Goal: Task Accomplishment & Management: Manage account settings

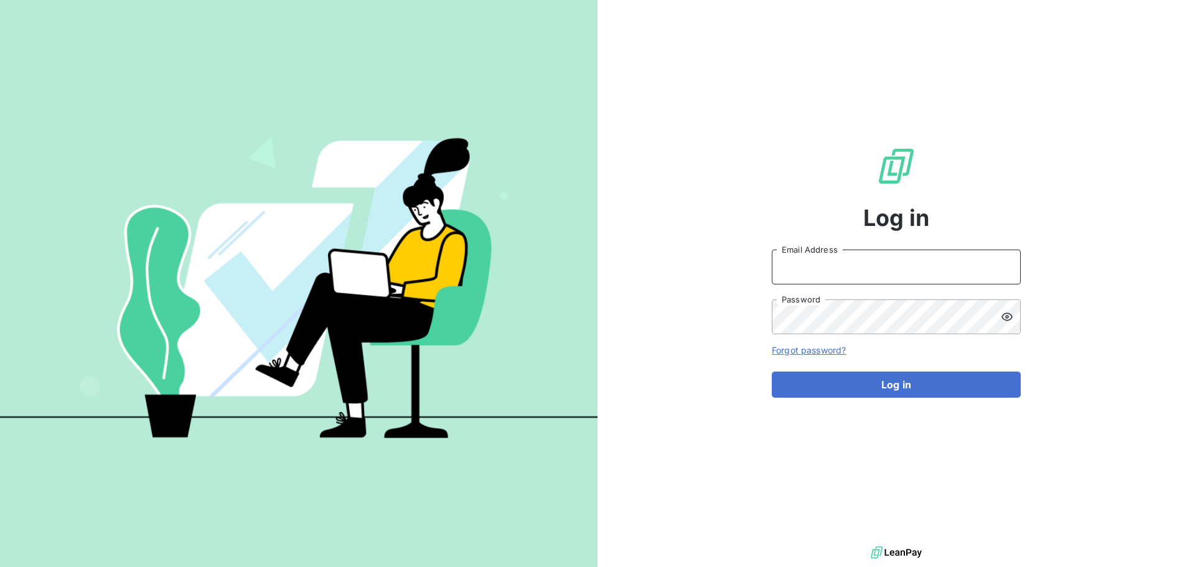
click at [856, 279] on input "Email Address" at bounding box center [896, 267] width 249 height 35
type input "[PERSON_NAME][EMAIL_ADDRESS][DOMAIN_NAME]"
click at [772, 372] on button "Log in" at bounding box center [896, 385] width 249 height 26
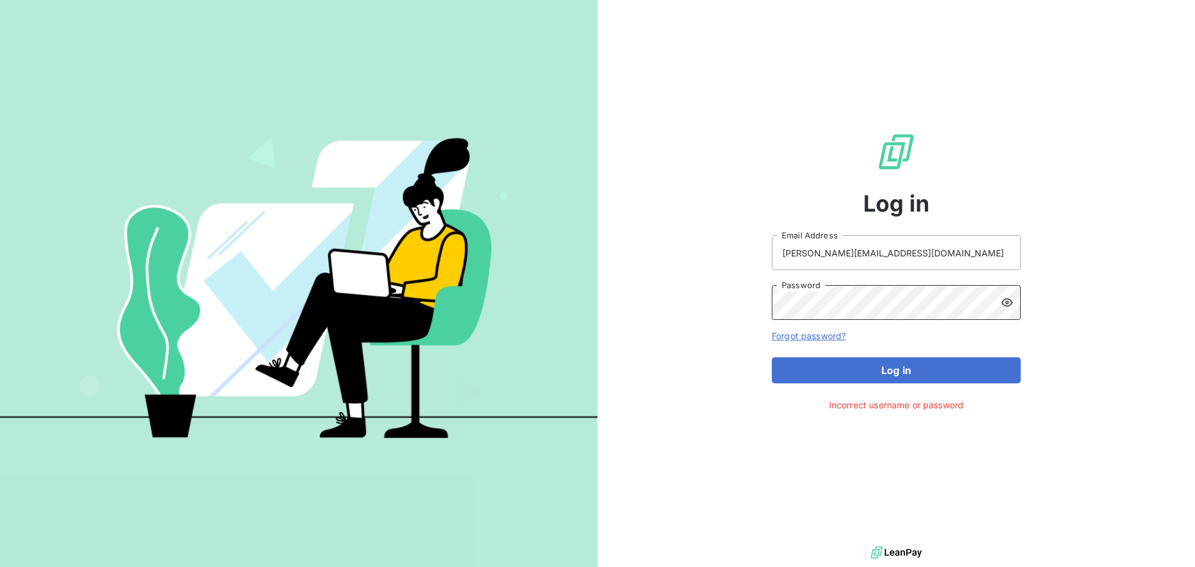
click at [772, 357] on button "Log in" at bounding box center [896, 370] width 249 height 26
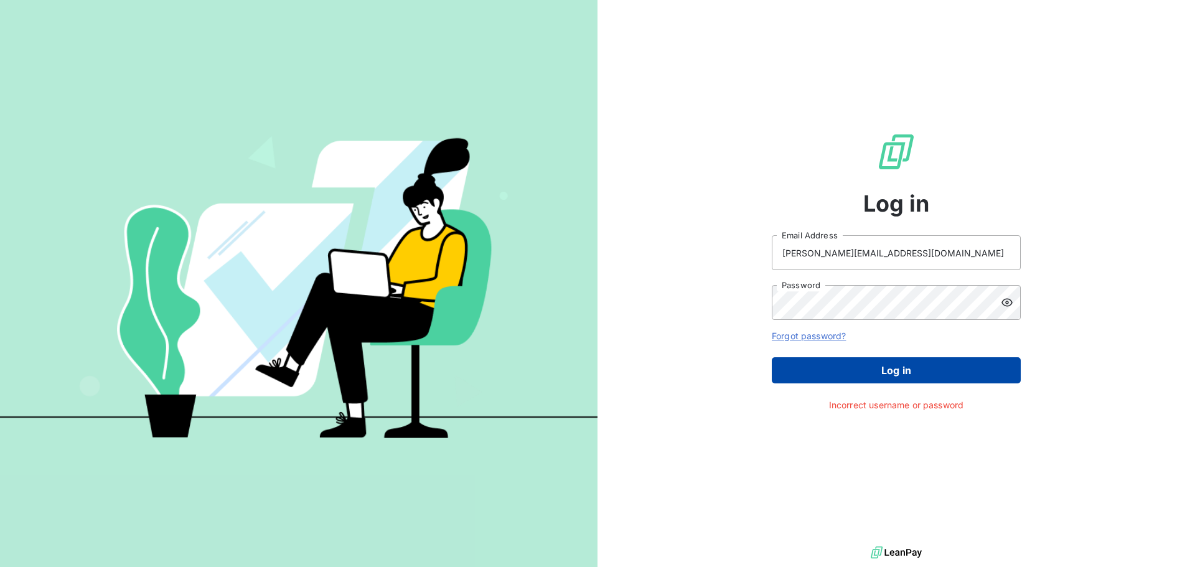
click at [858, 360] on button "Log in" at bounding box center [896, 370] width 249 height 26
click at [973, 362] on button "Log in" at bounding box center [896, 370] width 249 height 26
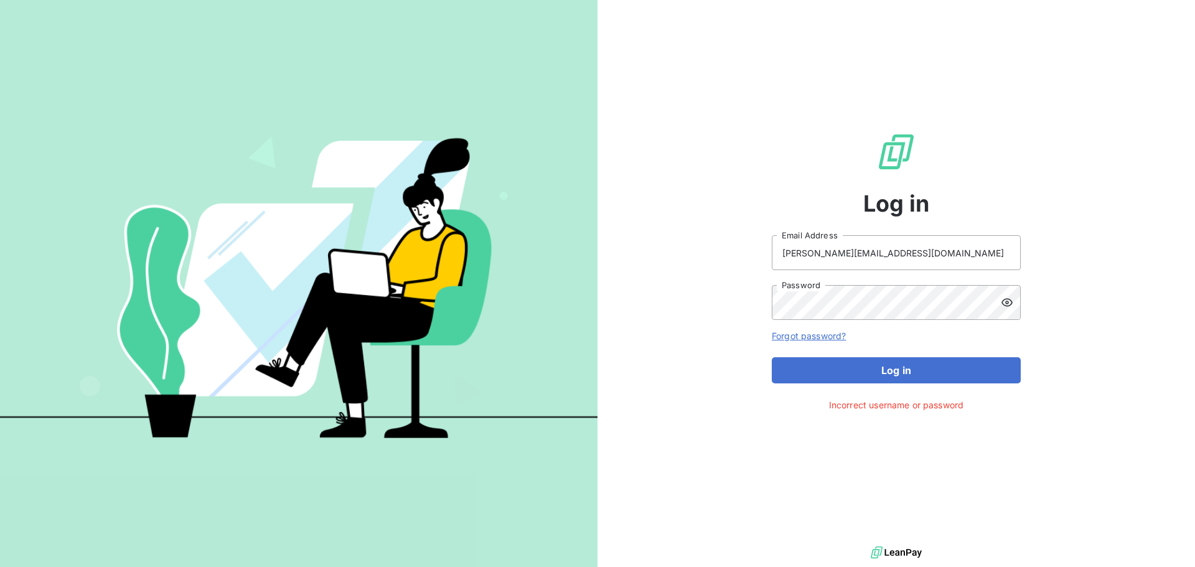
click at [1014, 311] on div at bounding box center [1011, 302] width 20 height 35
click at [598, 309] on div "Log in [PERSON_NAME][EMAIL_ADDRESS][DOMAIN_NAME] Email Address Password Forgot …" at bounding box center [895, 271] width 597 height 543
click at [772, 357] on button "Log in" at bounding box center [896, 370] width 249 height 26
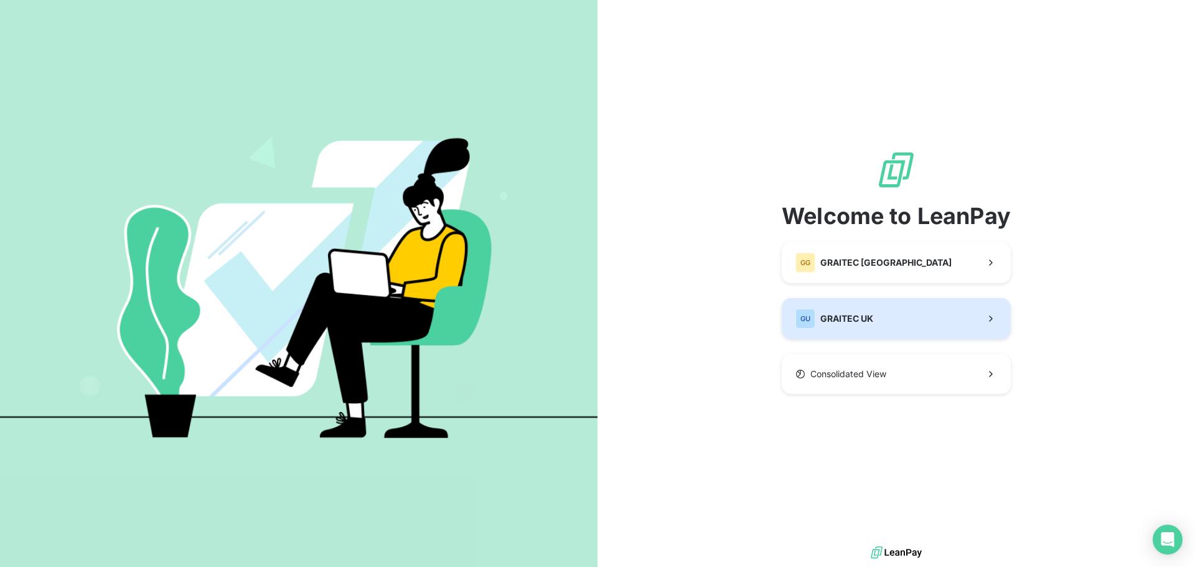
click at [886, 322] on button "GU GRAITEC [GEOGRAPHIC_DATA]" at bounding box center [896, 318] width 229 height 41
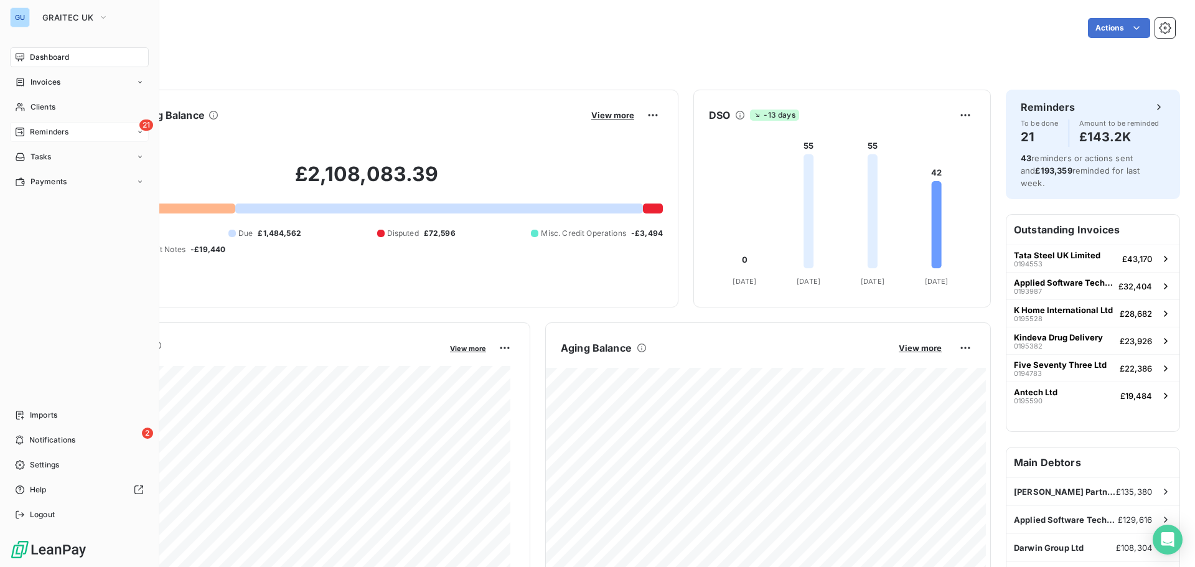
click at [49, 131] on span "Reminders" at bounding box center [49, 131] width 39 height 11
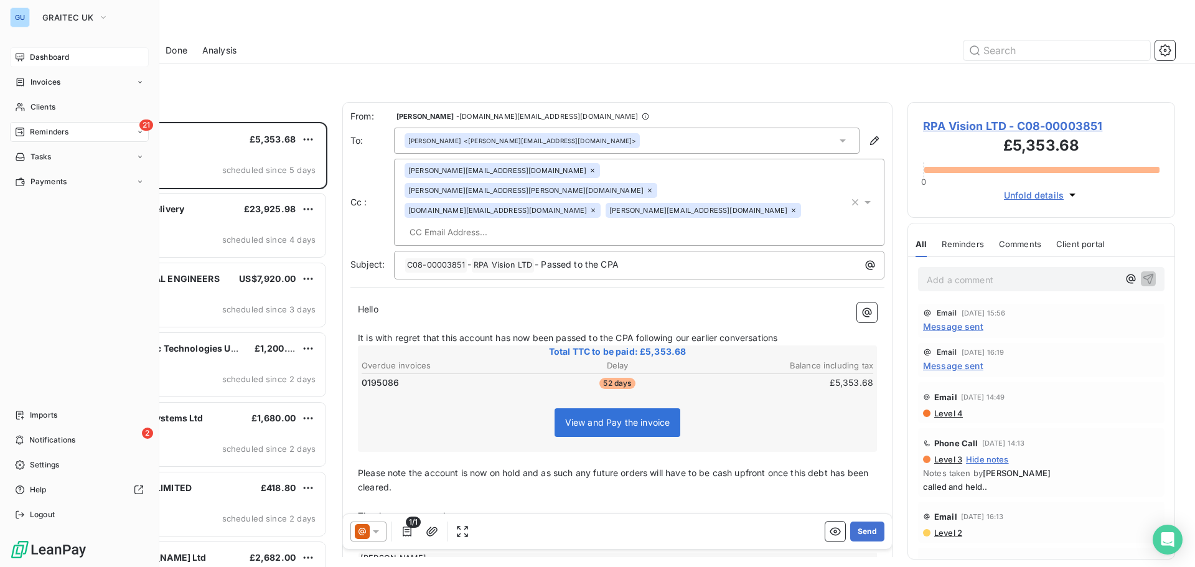
click at [80, 57] on div "Dashboard" at bounding box center [79, 57] width 139 height 20
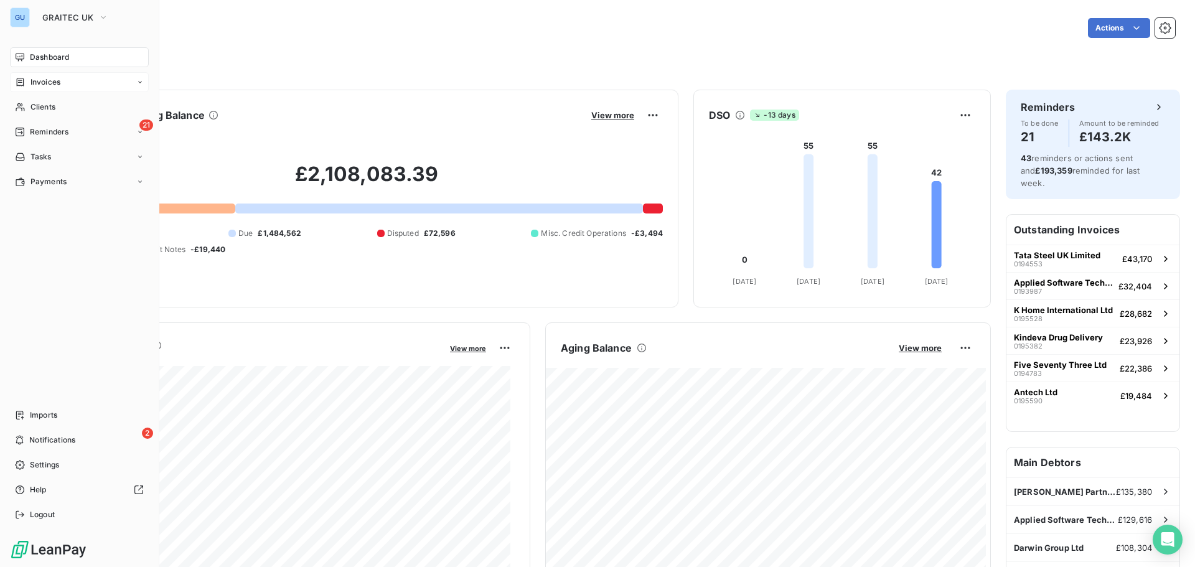
click at [101, 83] on div "Invoices" at bounding box center [79, 82] width 139 height 20
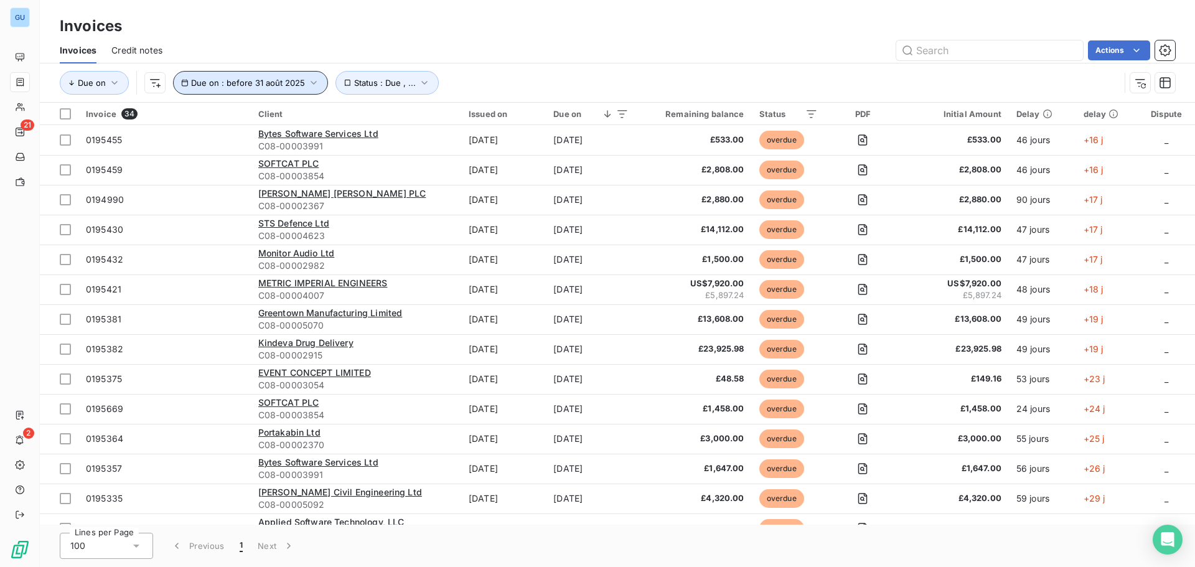
click at [309, 81] on icon "button" at bounding box center [313, 83] width 12 height 12
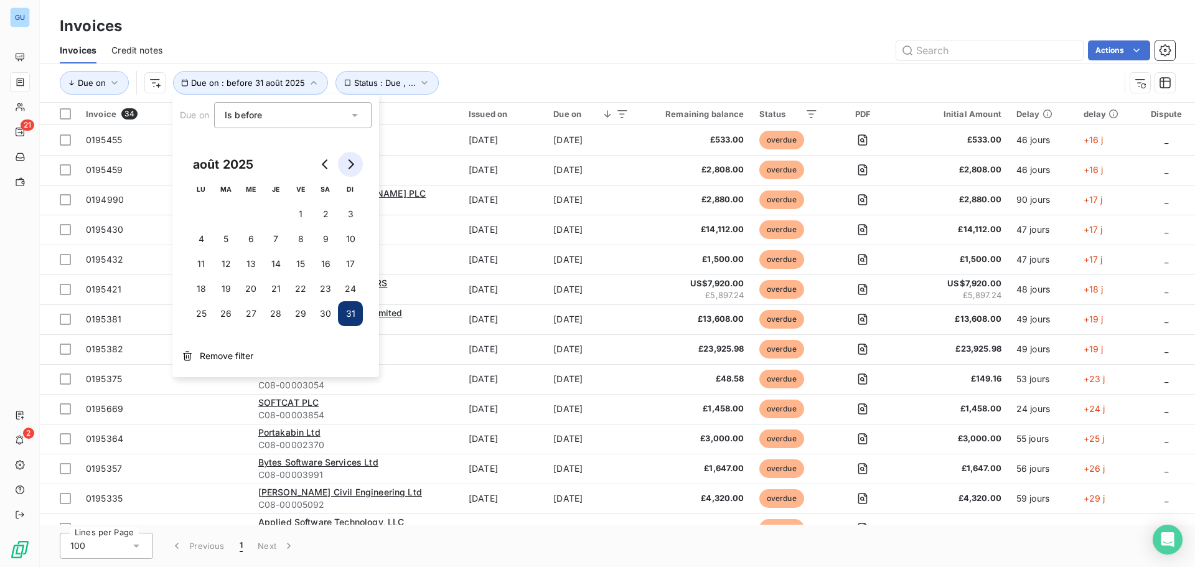
click at [346, 161] on icon "Go to next month" at bounding box center [350, 164] width 10 height 10
click at [352, 162] on icon "Go to next month" at bounding box center [352, 164] width 6 height 10
click at [294, 215] on button "3" at bounding box center [300, 214] width 25 height 25
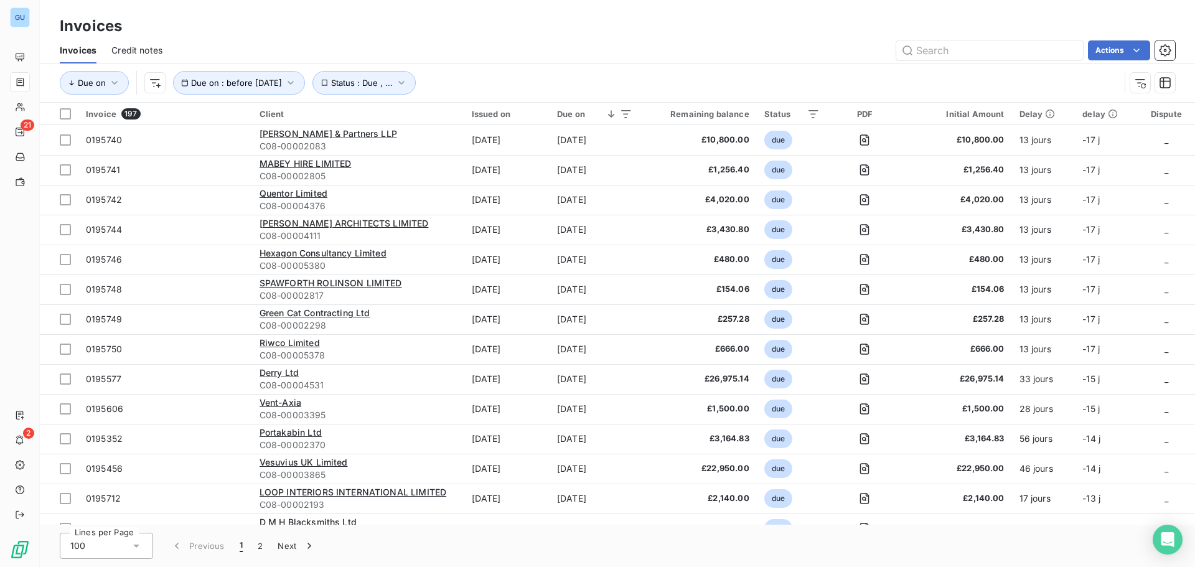
drag, startPoint x: 491, startPoint y: 40, endPoint x: 610, endPoint y: 134, distance: 151.9
click at [499, 40] on div "Actions" at bounding box center [676, 50] width 998 height 20
click at [746, 106] on th "Remaining balance" at bounding box center [698, 114] width 116 height 22
click at [746, 112] on div "Remaining balance" at bounding box center [697, 114] width 101 height 10
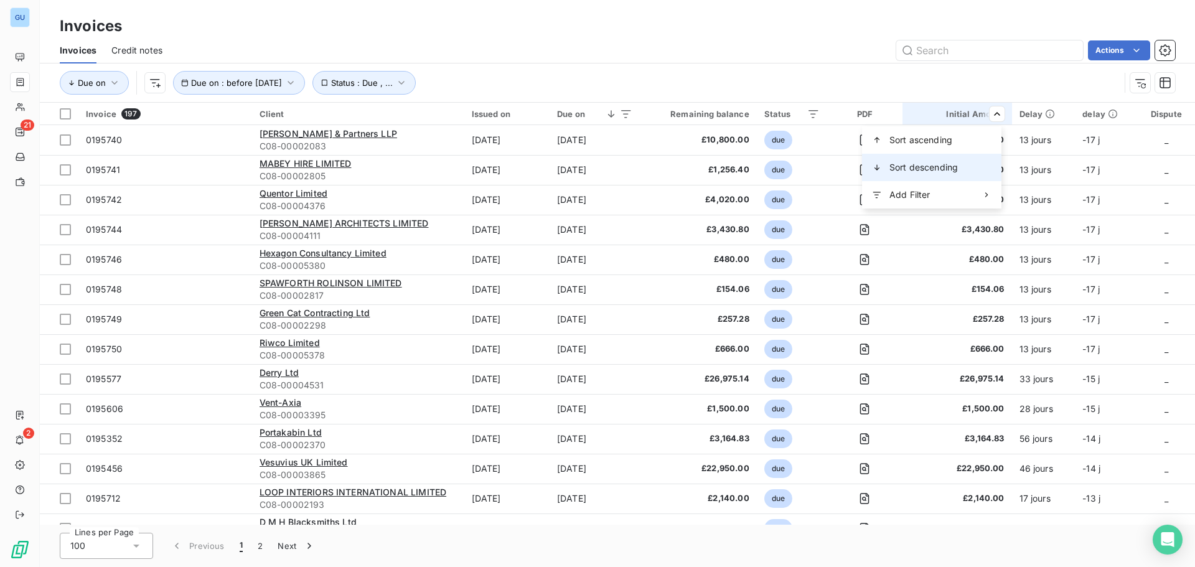
click at [919, 169] on span "Sort descending" at bounding box center [923, 167] width 68 height 12
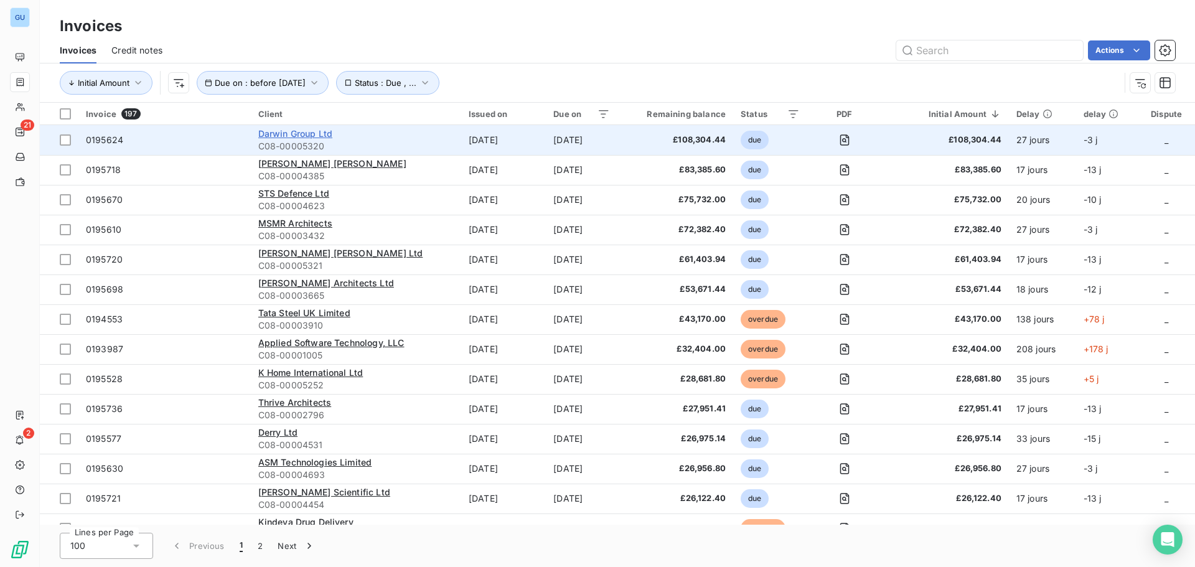
click at [298, 134] on span "Darwin Group Ltd" at bounding box center [295, 133] width 74 height 11
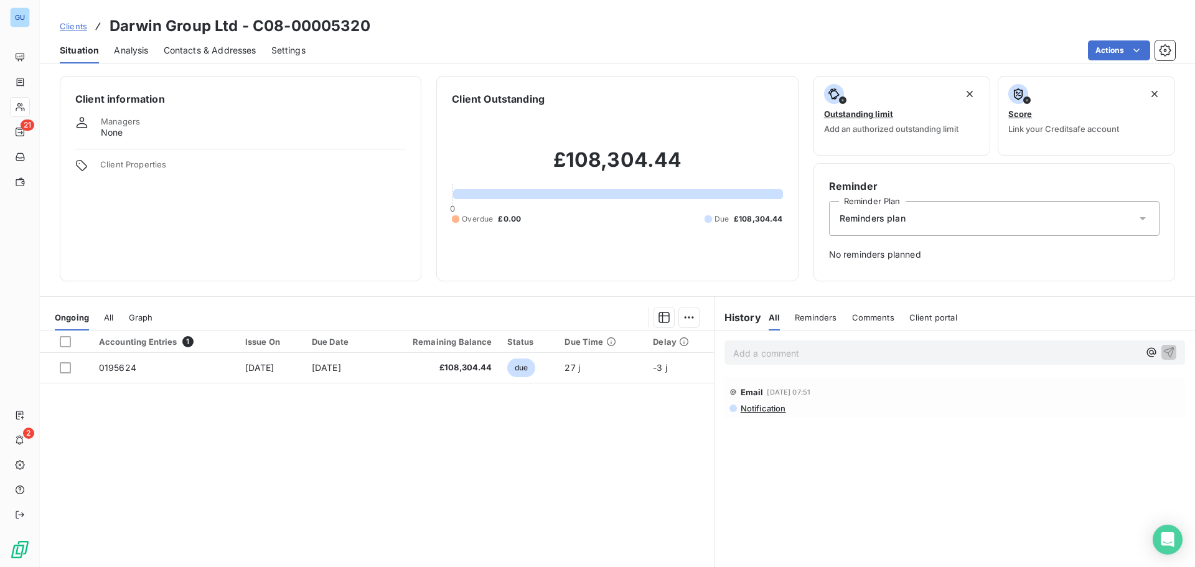
click at [763, 412] on span "Notification" at bounding box center [762, 408] width 47 height 10
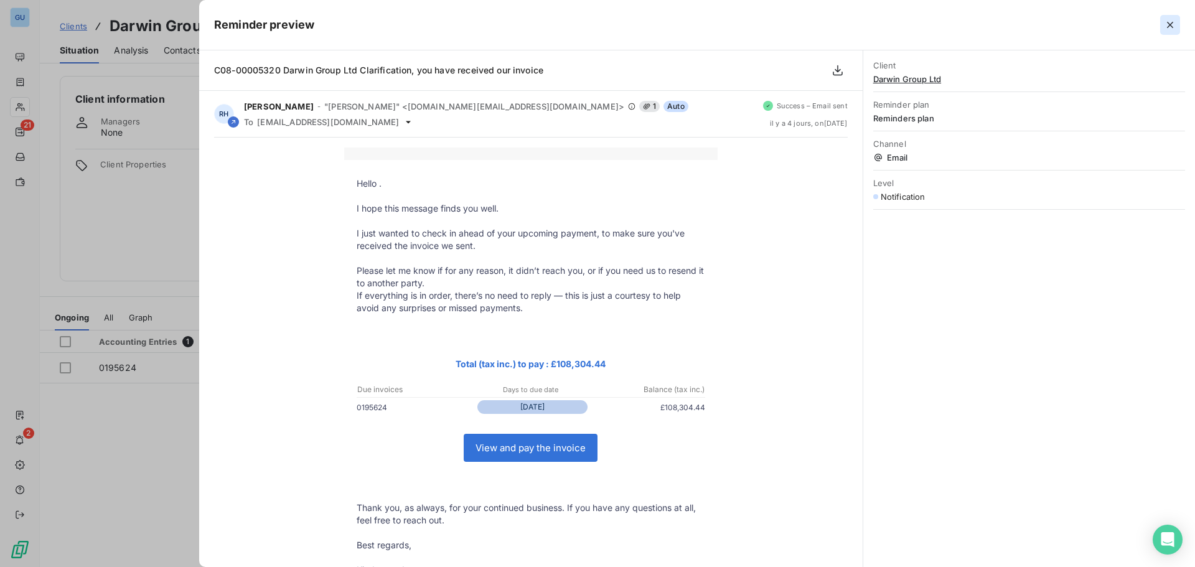
click at [1176, 24] on button "button" at bounding box center [1170, 25] width 20 height 20
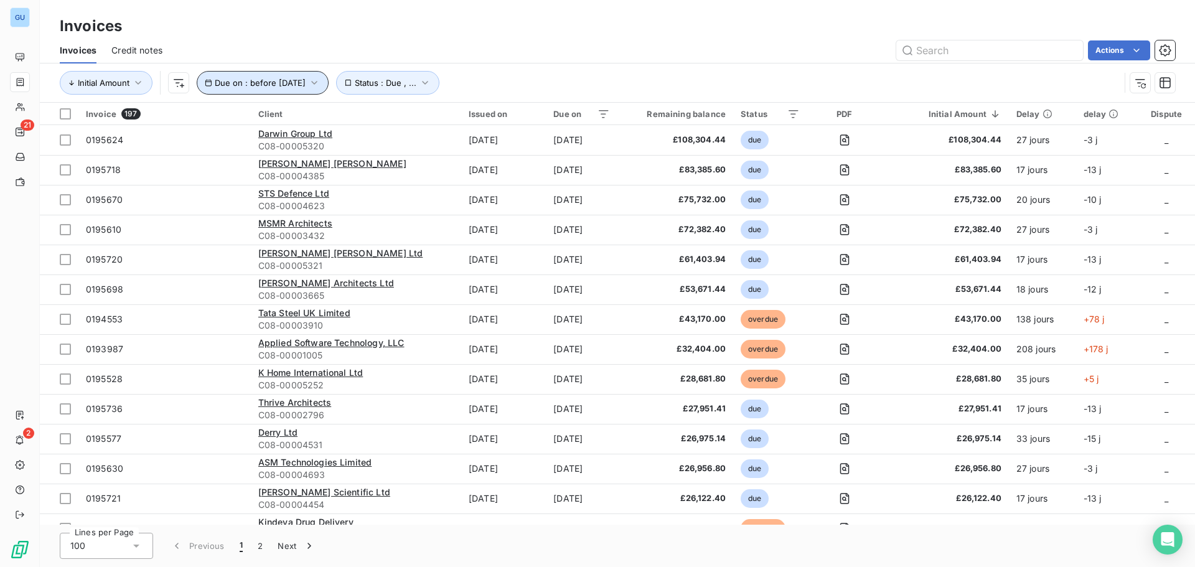
click at [306, 83] on span "Due on : before [DATE]" at bounding box center [260, 83] width 91 height 10
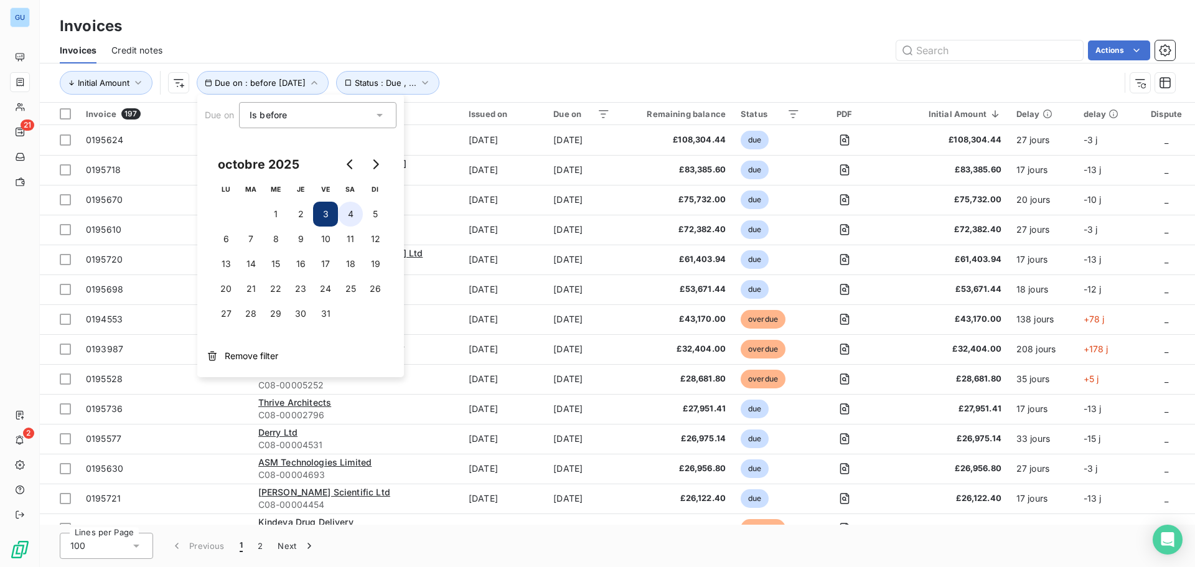
click at [356, 205] on button "4" at bounding box center [350, 214] width 25 height 25
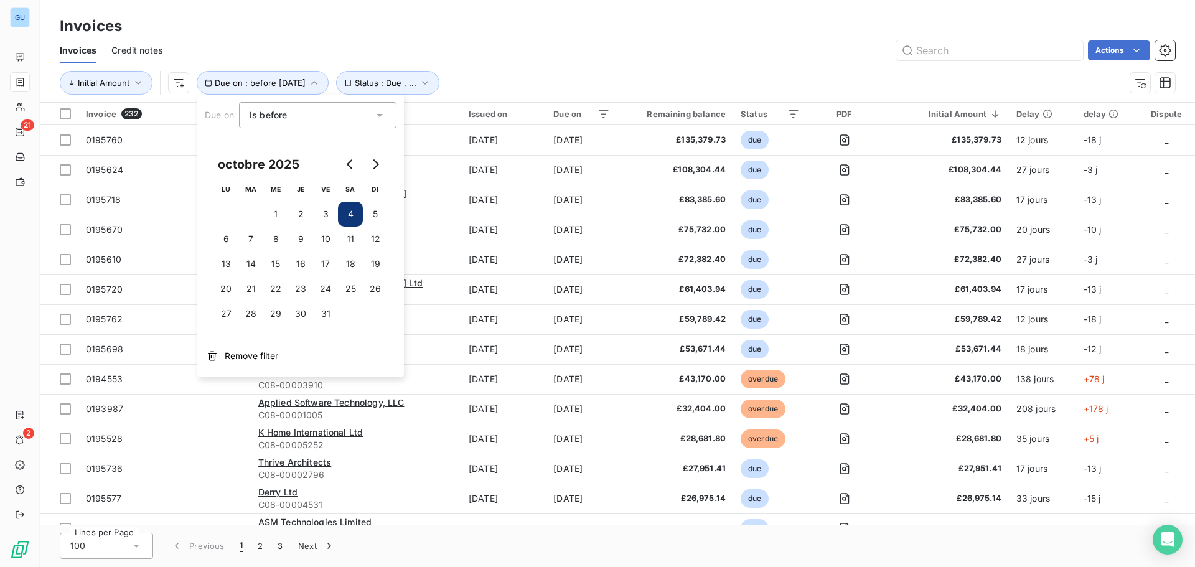
click at [592, 50] on div "Actions" at bounding box center [676, 50] width 998 height 20
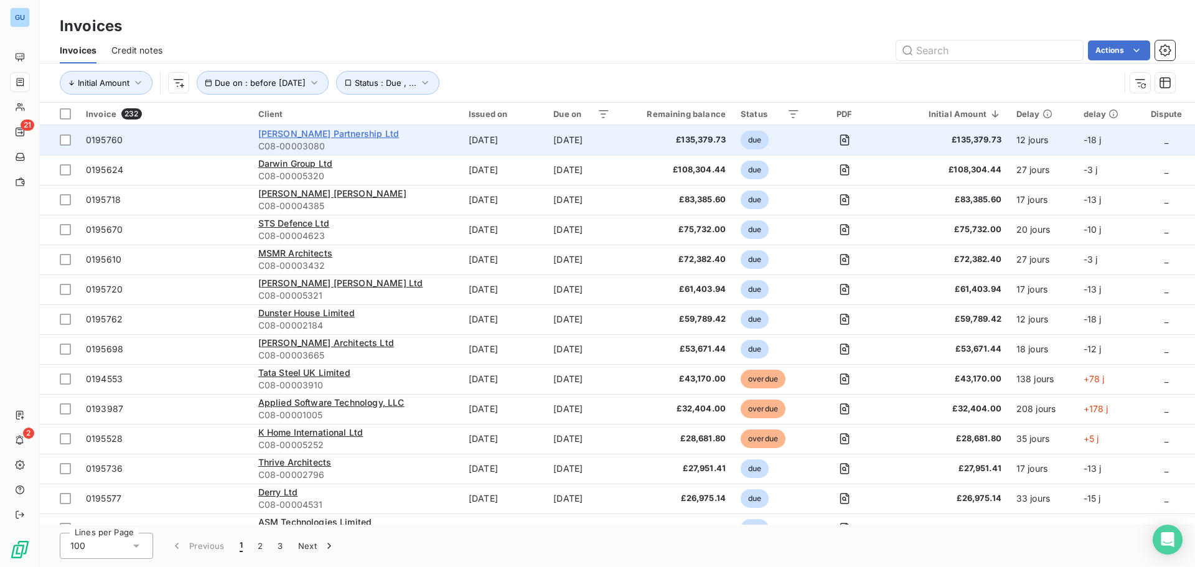
click at [268, 137] on span "[PERSON_NAME] Partnership Ltd" at bounding box center [328, 133] width 141 height 11
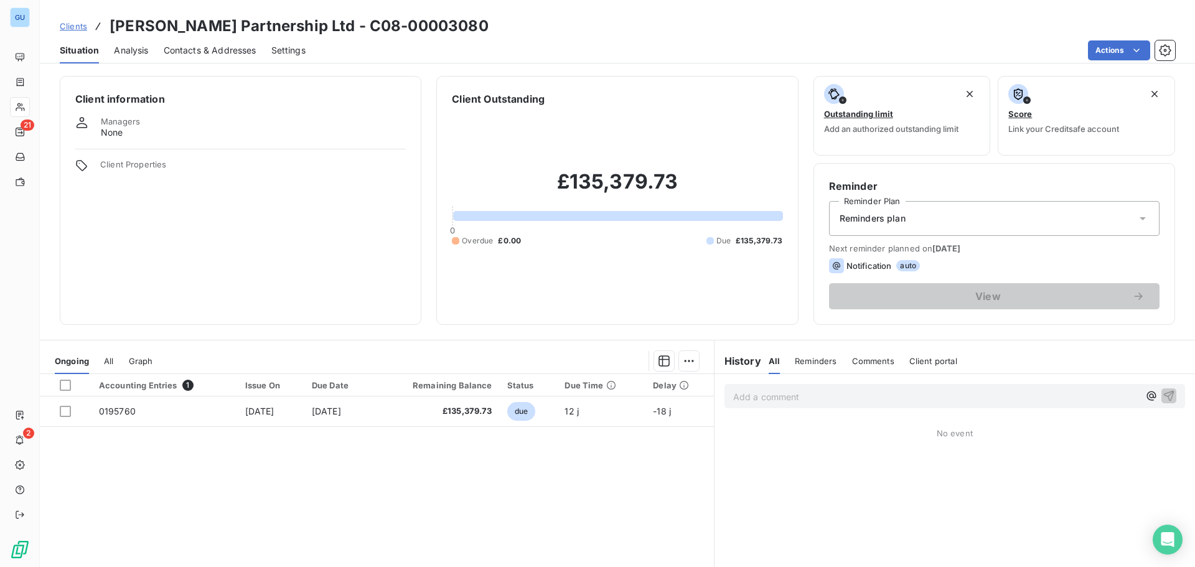
click at [223, 48] on span "Contacts & Addresses" at bounding box center [210, 50] width 93 height 12
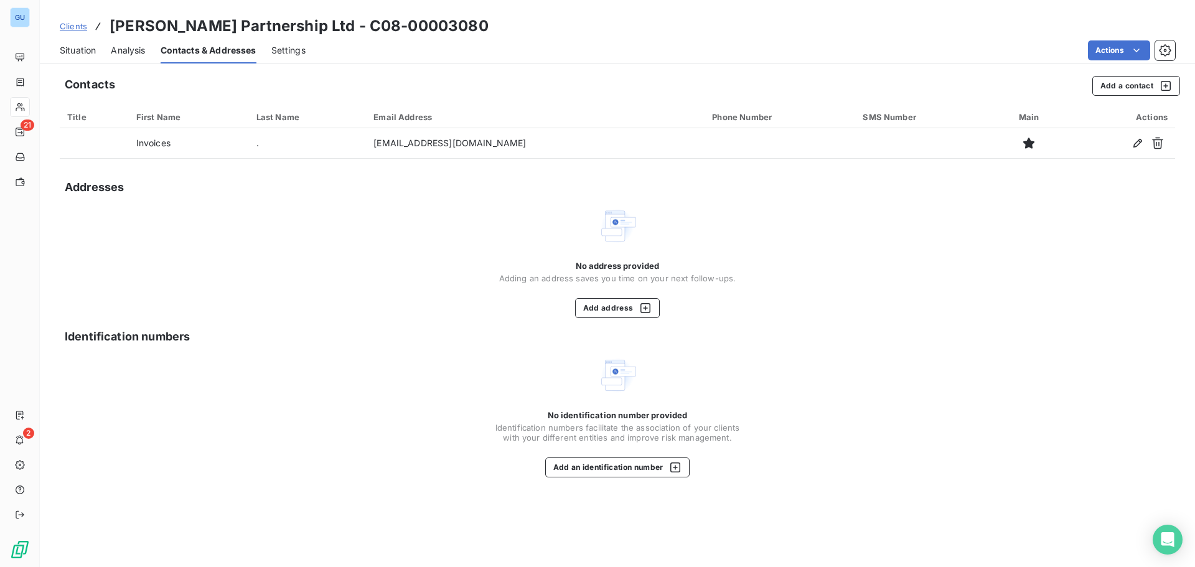
click at [60, 62] on div "Situation" at bounding box center [78, 50] width 36 height 26
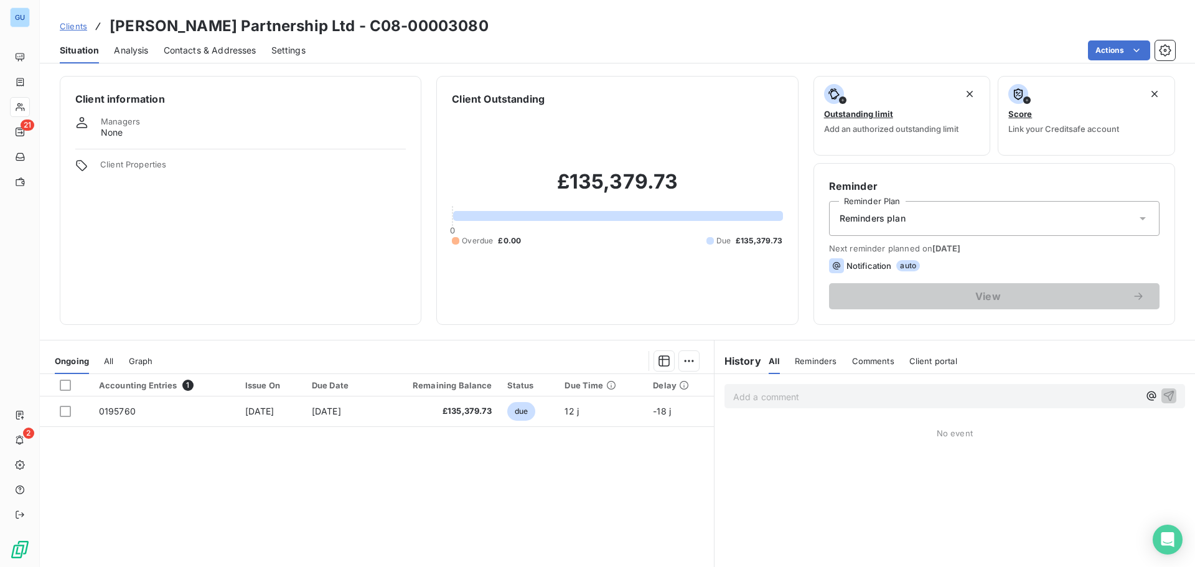
click at [134, 128] on div "Managers None" at bounding box center [120, 127] width 39 height 22
click at [102, 136] on span "None" at bounding box center [112, 132] width 22 height 12
click at [291, 45] on span "Settings" at bounding box center [288, 50] width 34 height 12
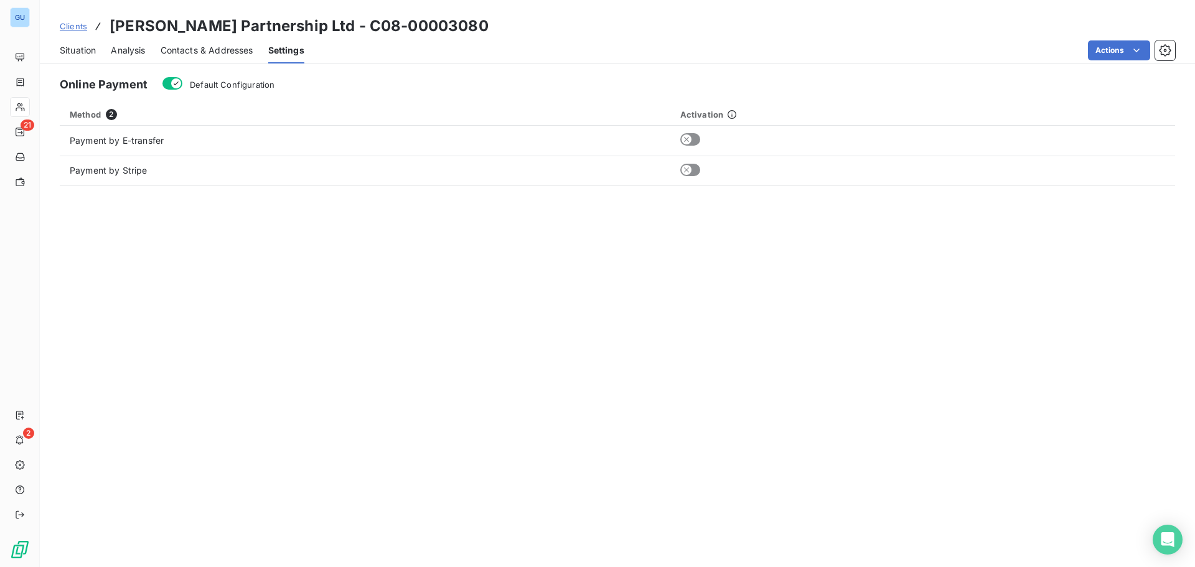
click at [181, 52] on span "Contacts & Addresses" at bounding box center [207, 50] width 93 height 12
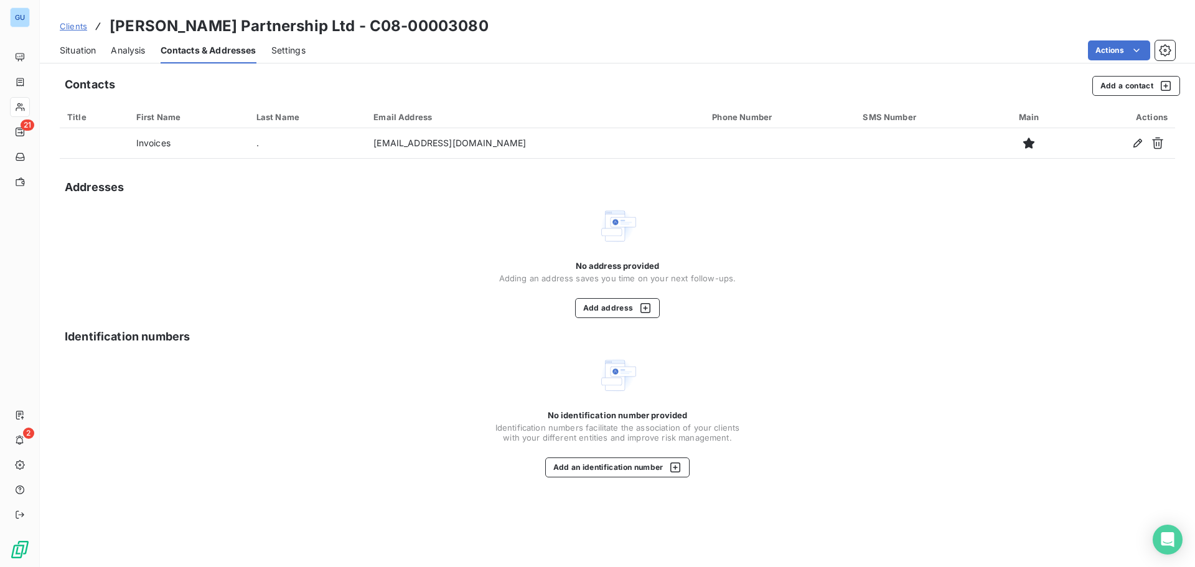
click at [133, 52] on span "Analysis" at bounding box center [128, 50] width 34 height 12
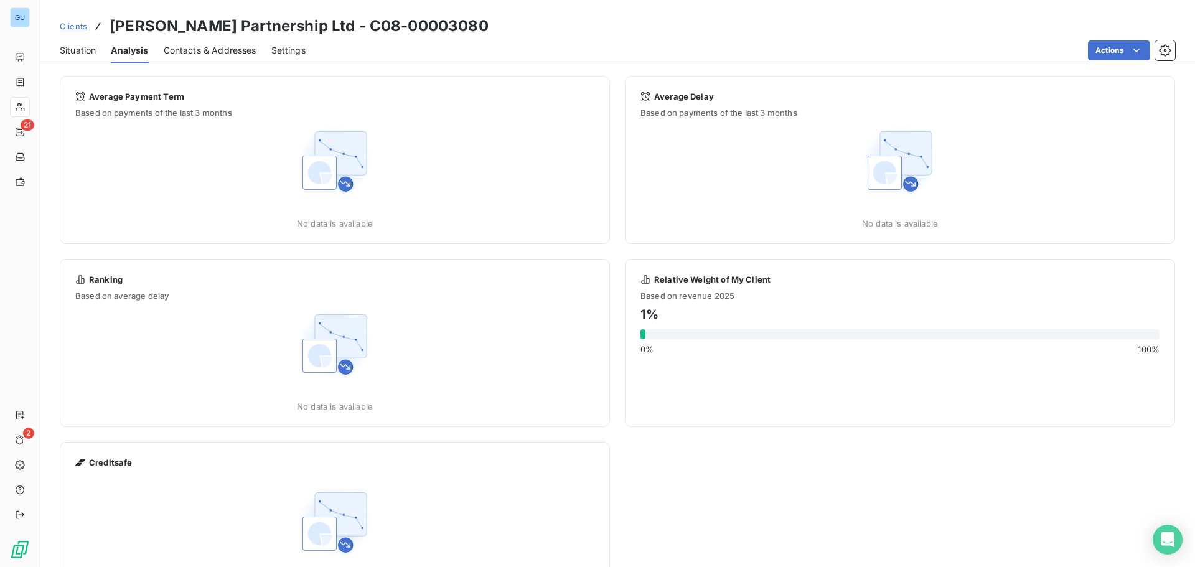
click at [93, 49] on span "Situation" at bounding box center [78, 50] width 36 height 12
